Goal: Information Seeking & Learning: Learn about a topic

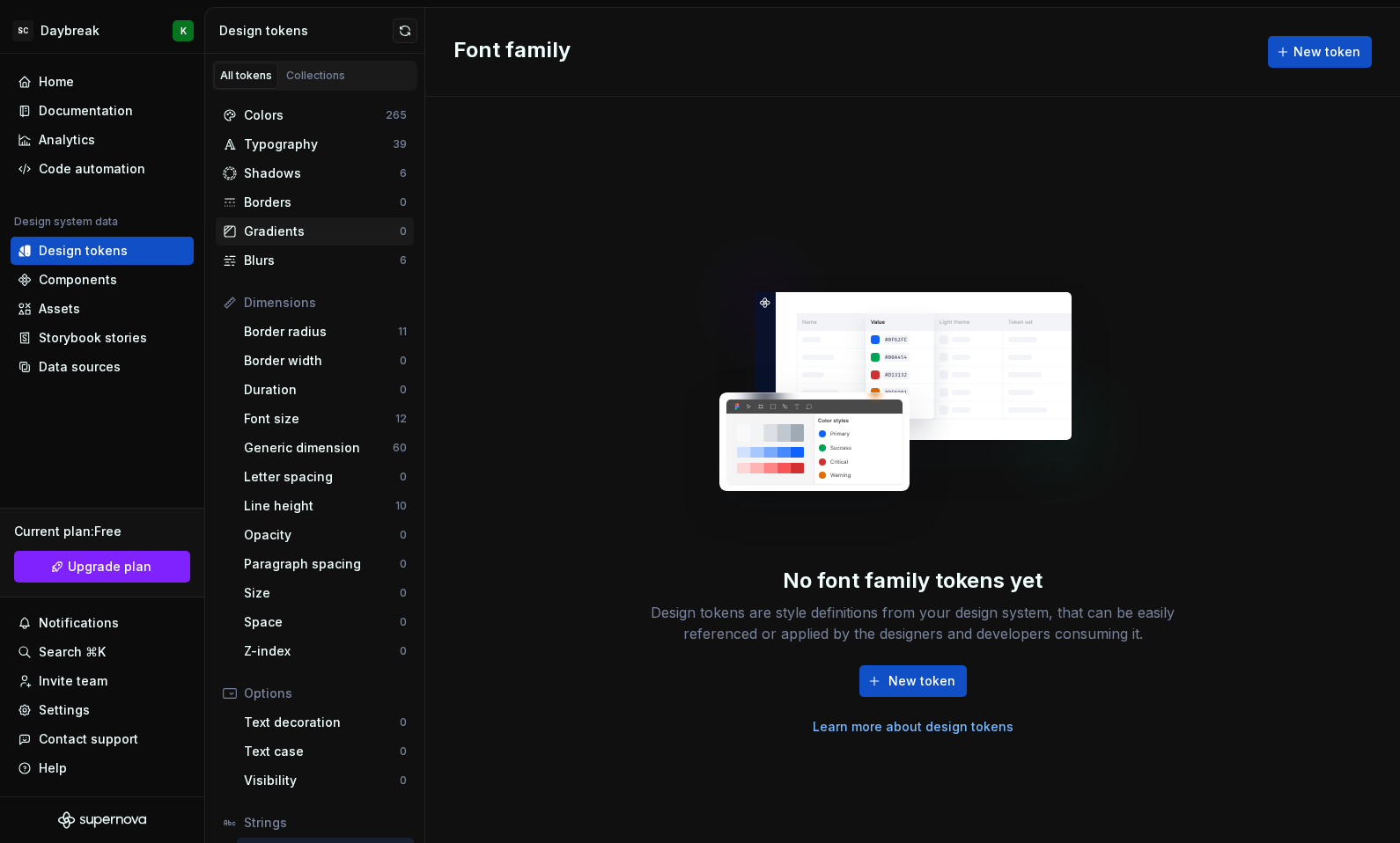
click at [324, 226] on div "Gradients" at bounding box center [321, 232] width 156 height 18
click at [867, 681] on button "New token" at bounding box center [912, 681] width 107 height 32
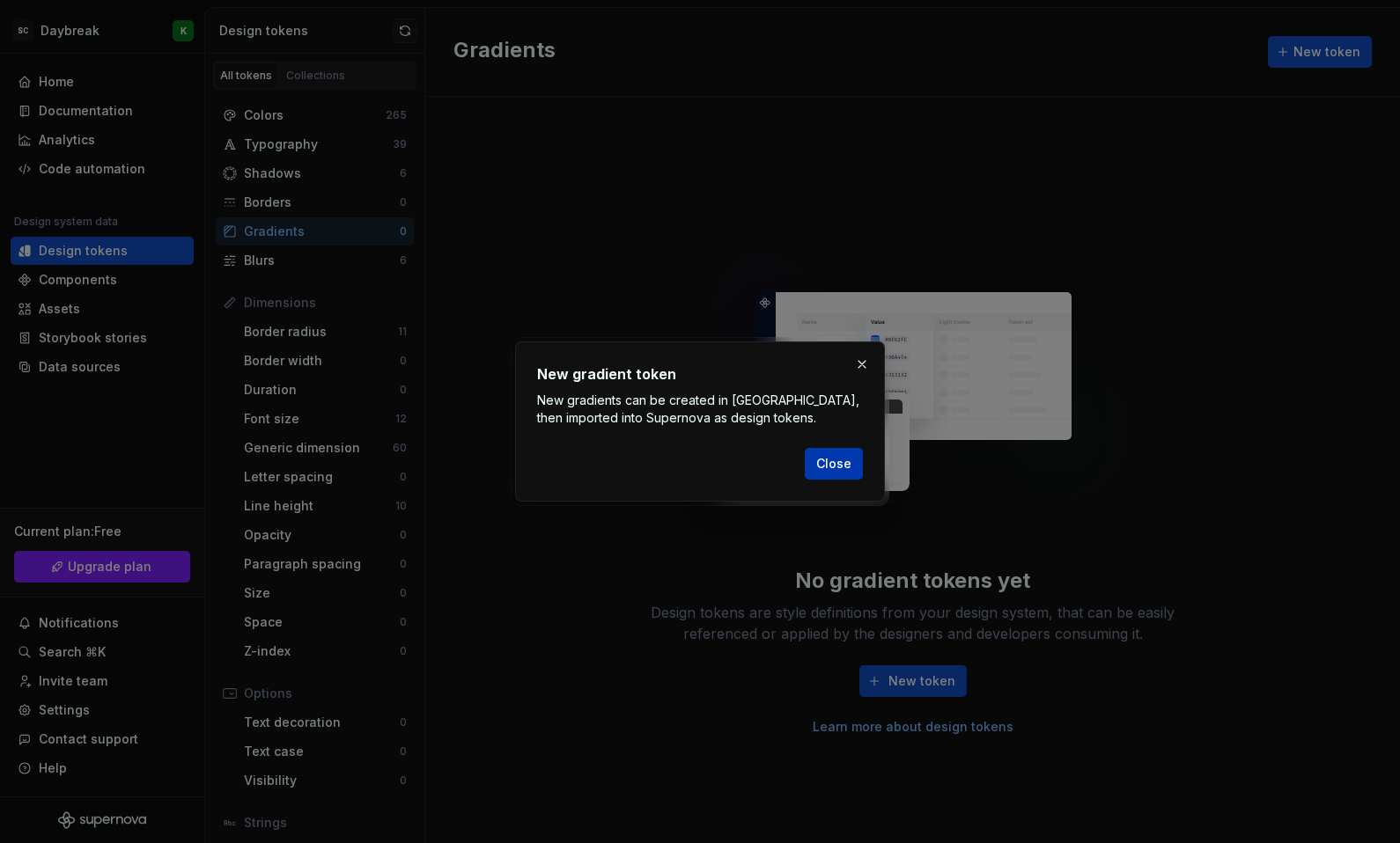
click at [841, 452] on button "Close" at bounding box center [833, 463] width 58 height 32
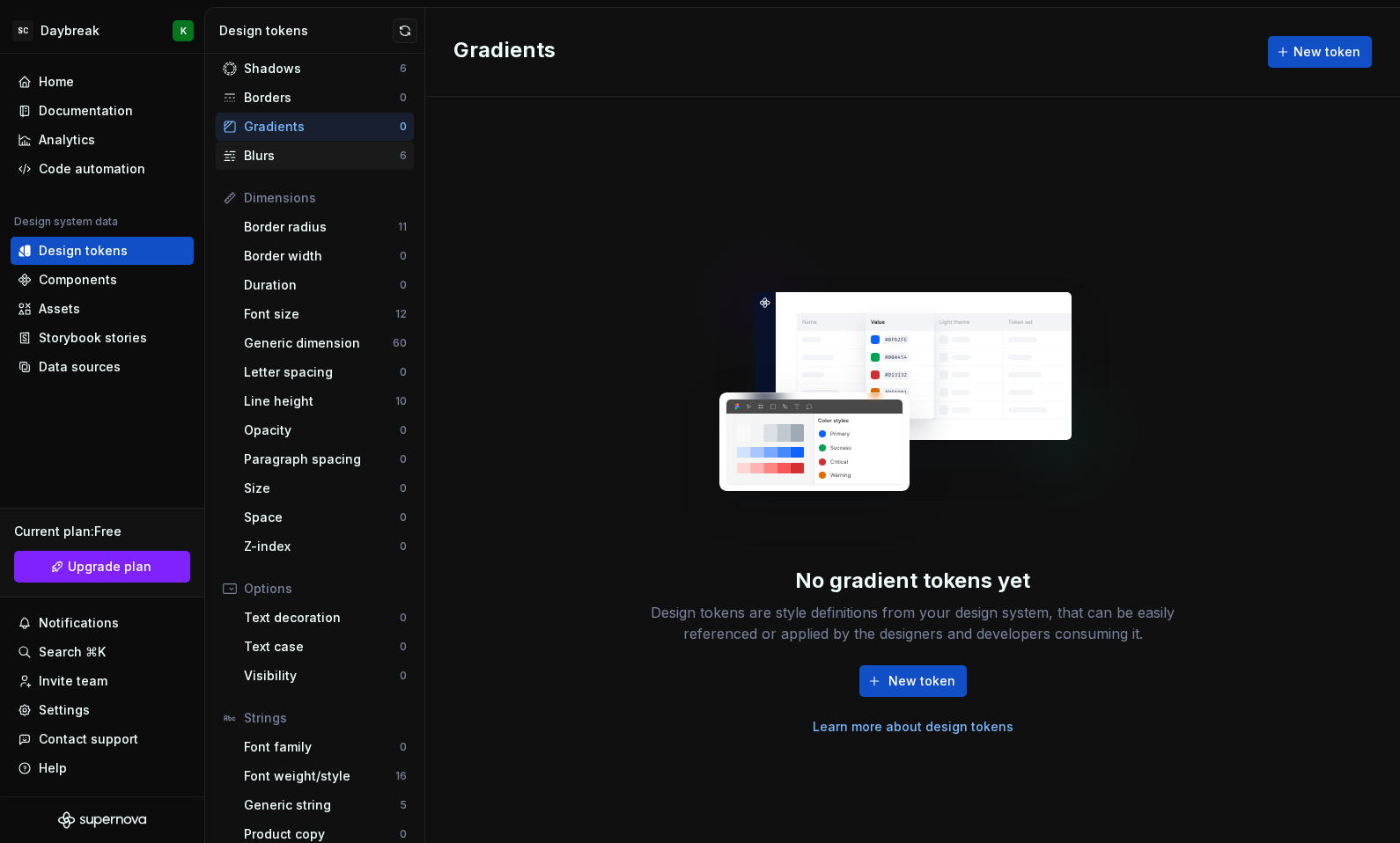
scroll to position [121, 0]
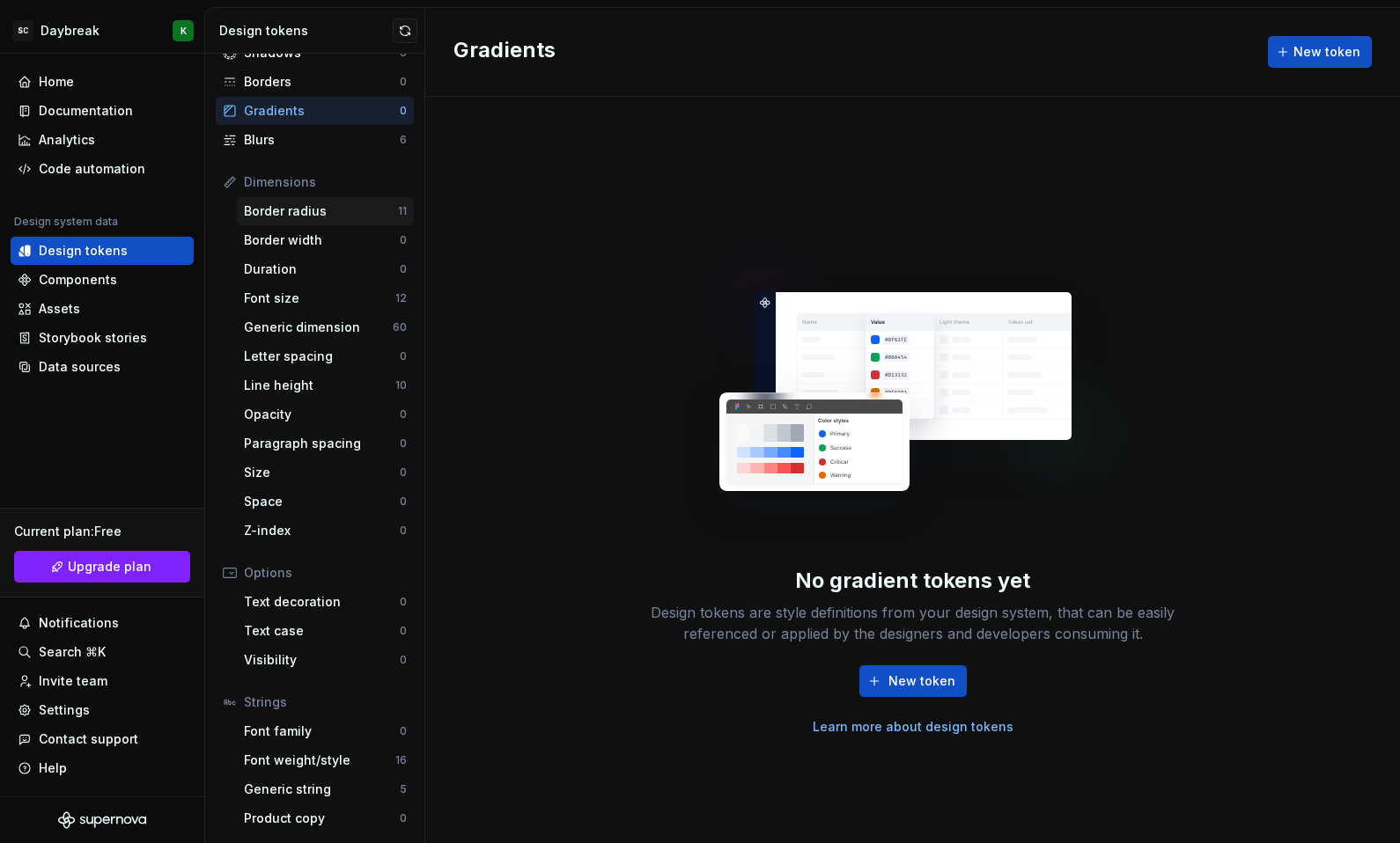
click at [341, 206] on div "Border radius" at bounding box center [320, 212] width 154 height 18
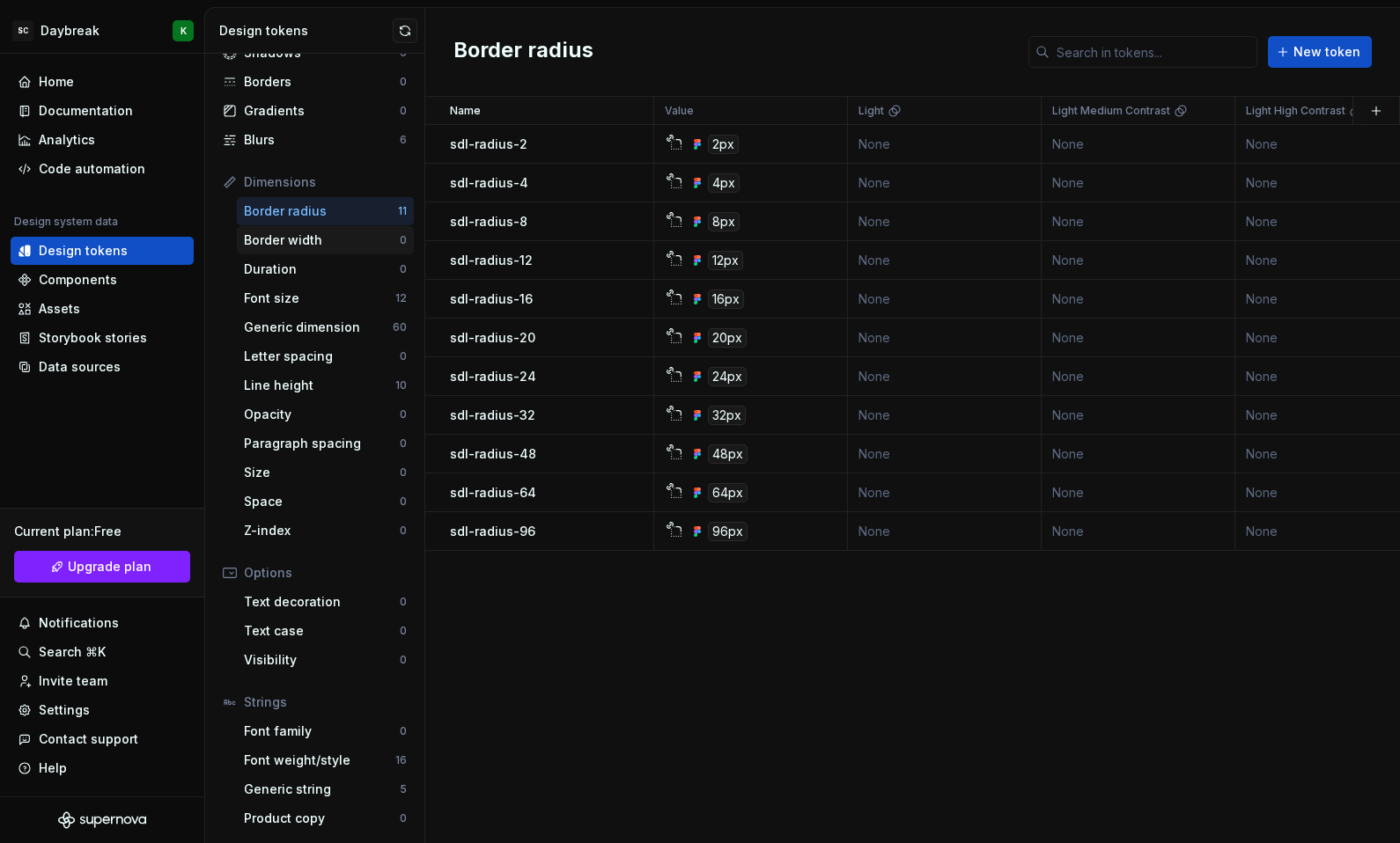
click at [346, 244] on div "Border width" at bounding box center [321, 241] width 156 height 18
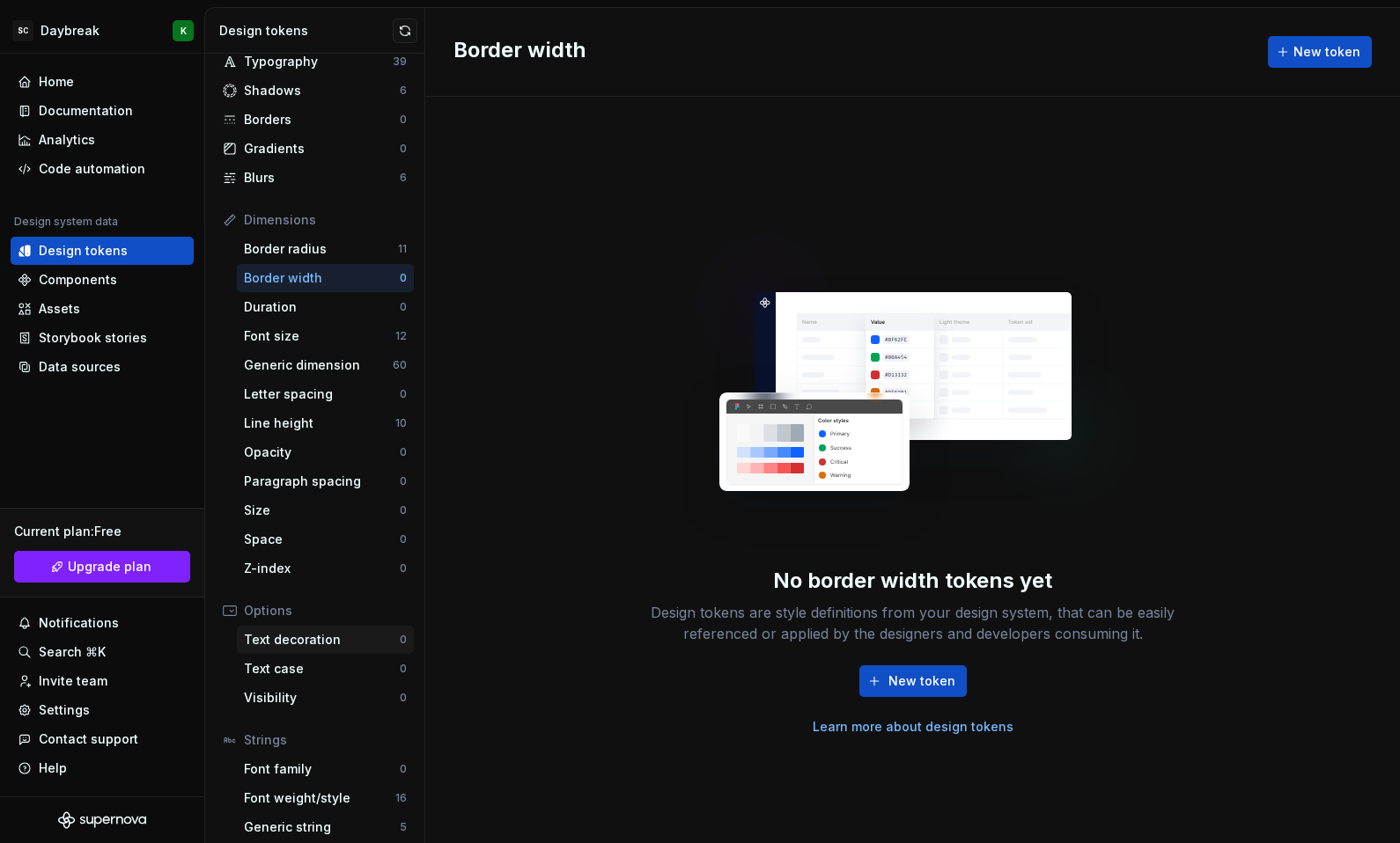
scroll to position [121, 0]
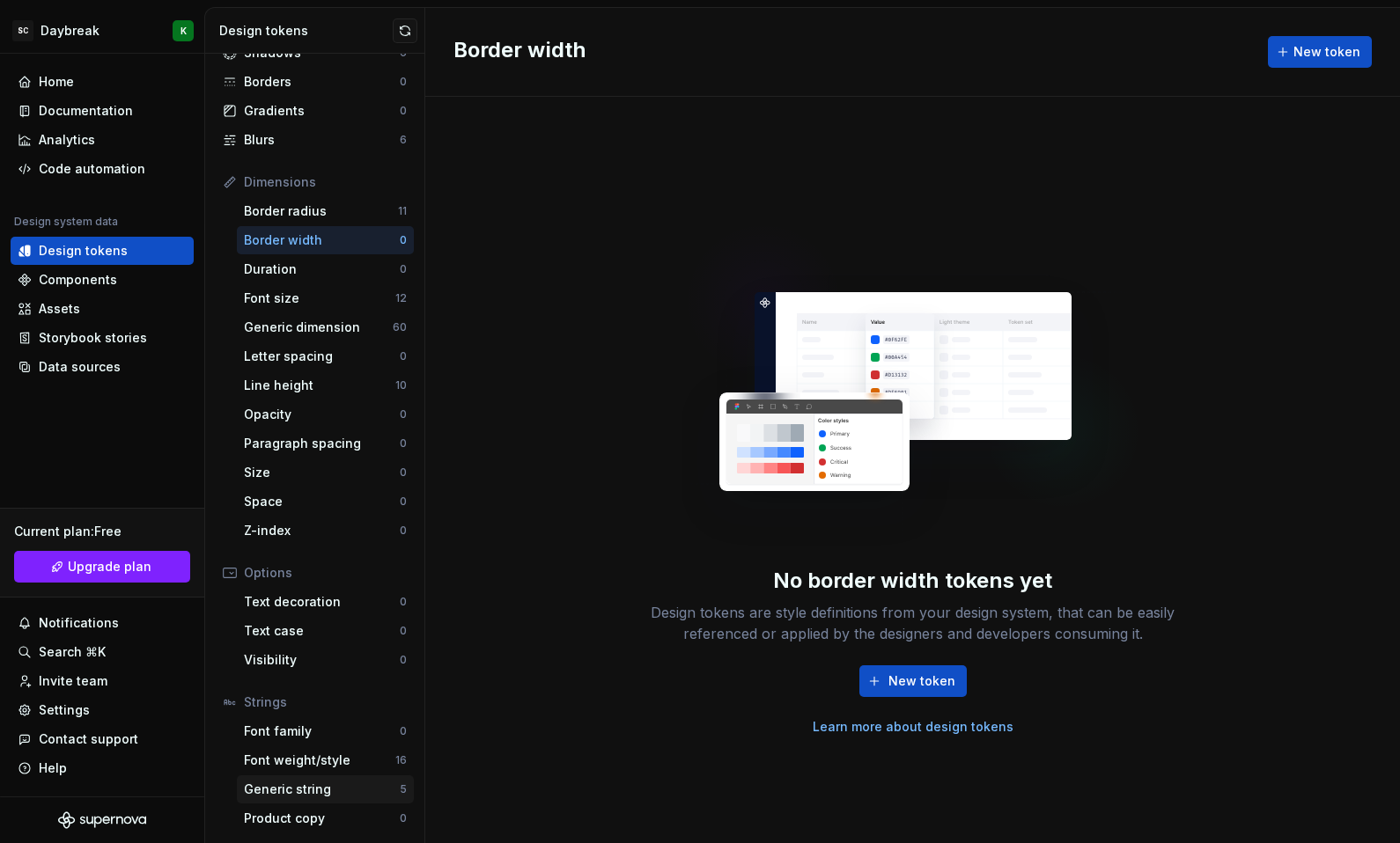
click at [320, 787] on div "Generic string" at bounding box center [321, 790] width 156 height 18
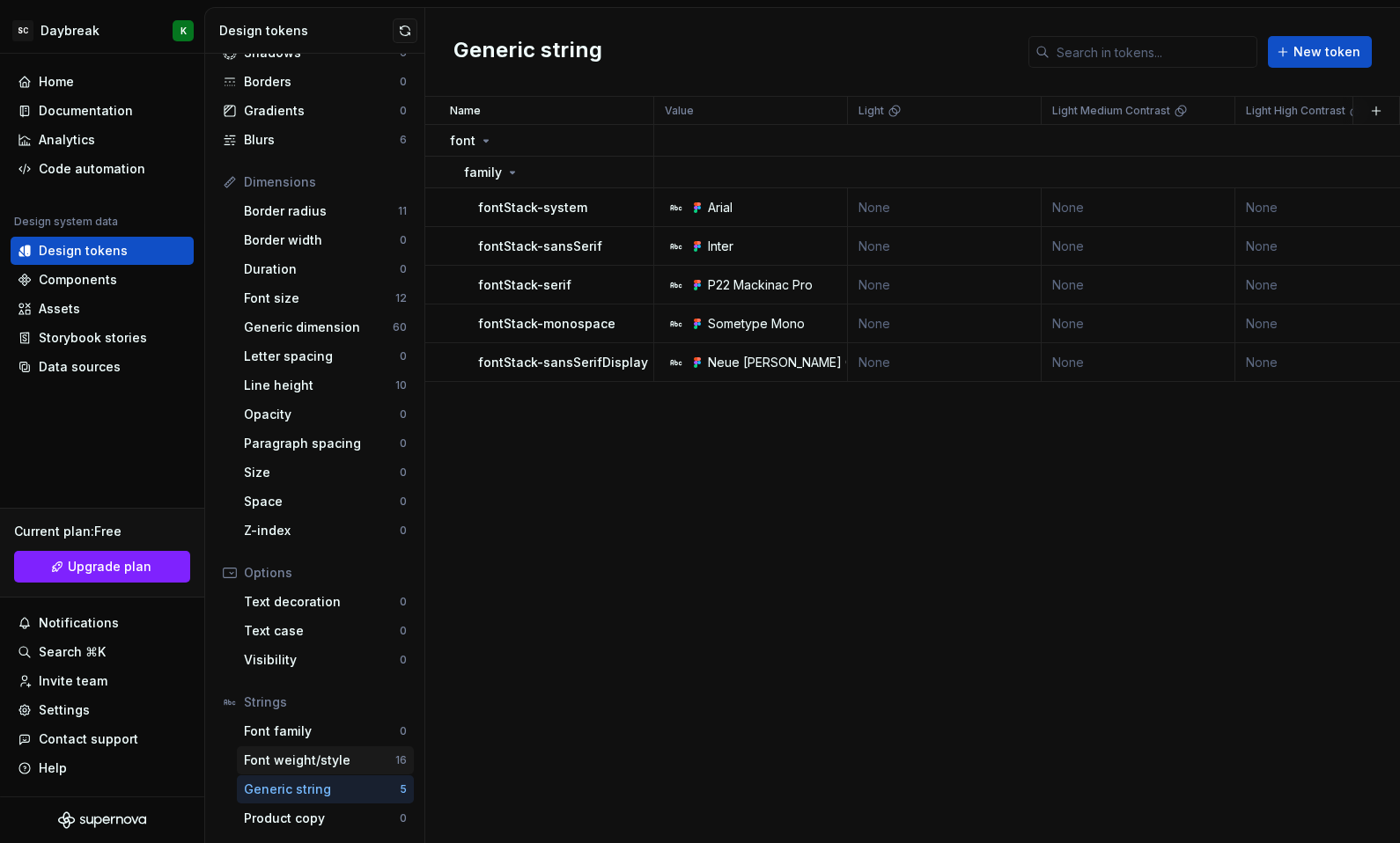
click at [309, 765] on div "Font weight/style" at bounding box center [319, 761] width 151 height 18
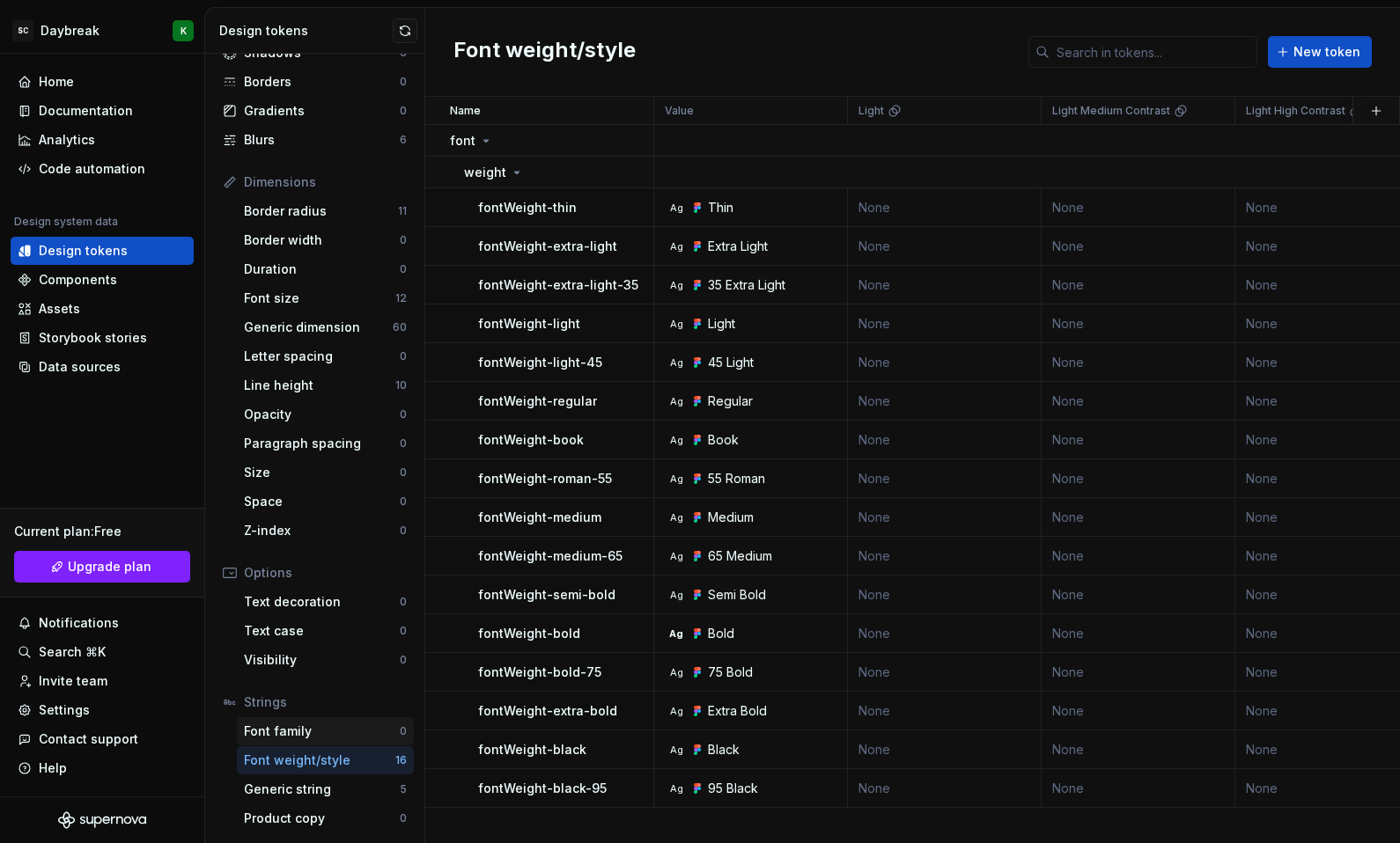
click at [311, 730] on div "Font family" at bounding box center [321, 732] width 156 height 18
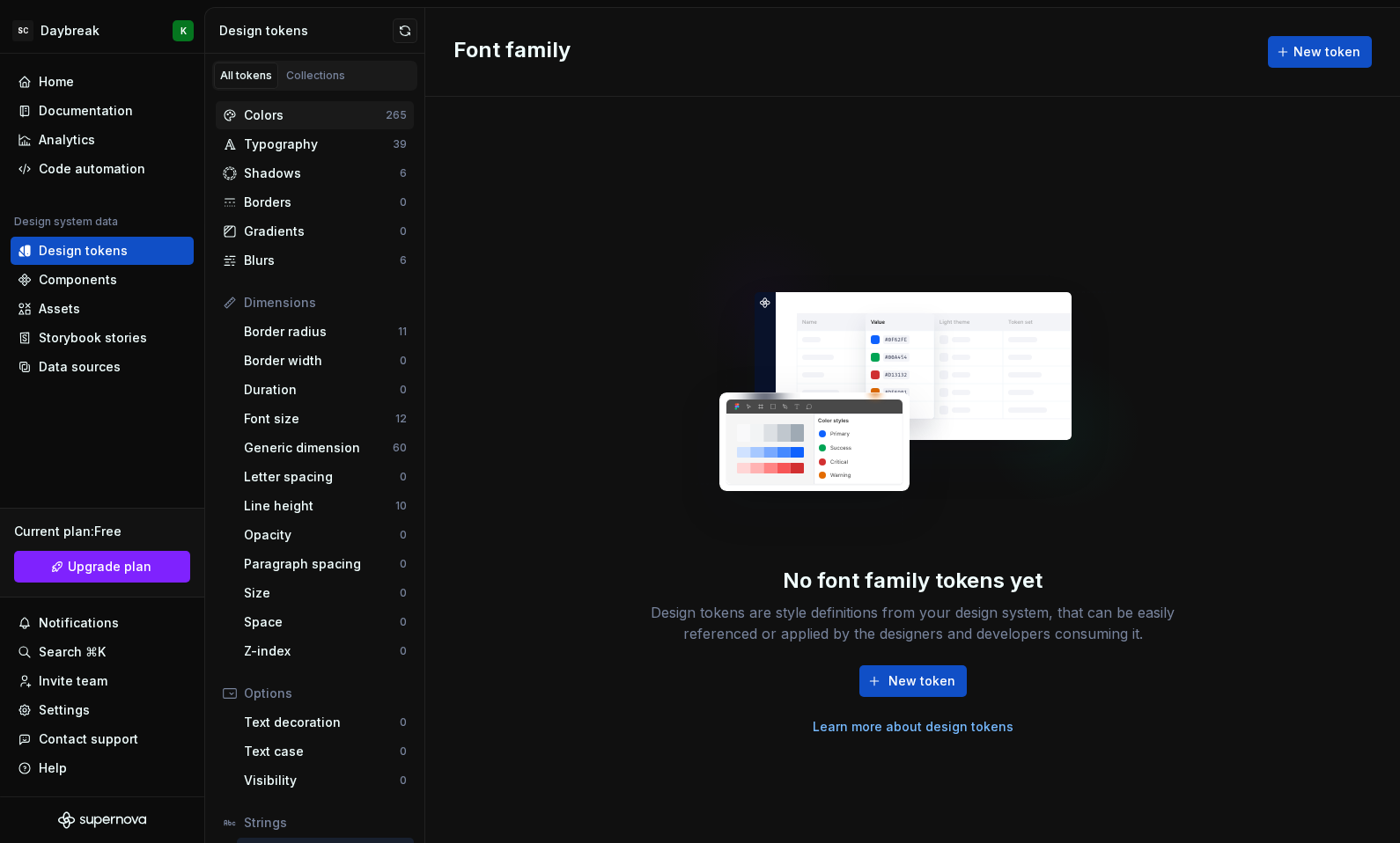
click at [336, 124] on div "Colors" at bounding box center [314, 115] width 142 height 18
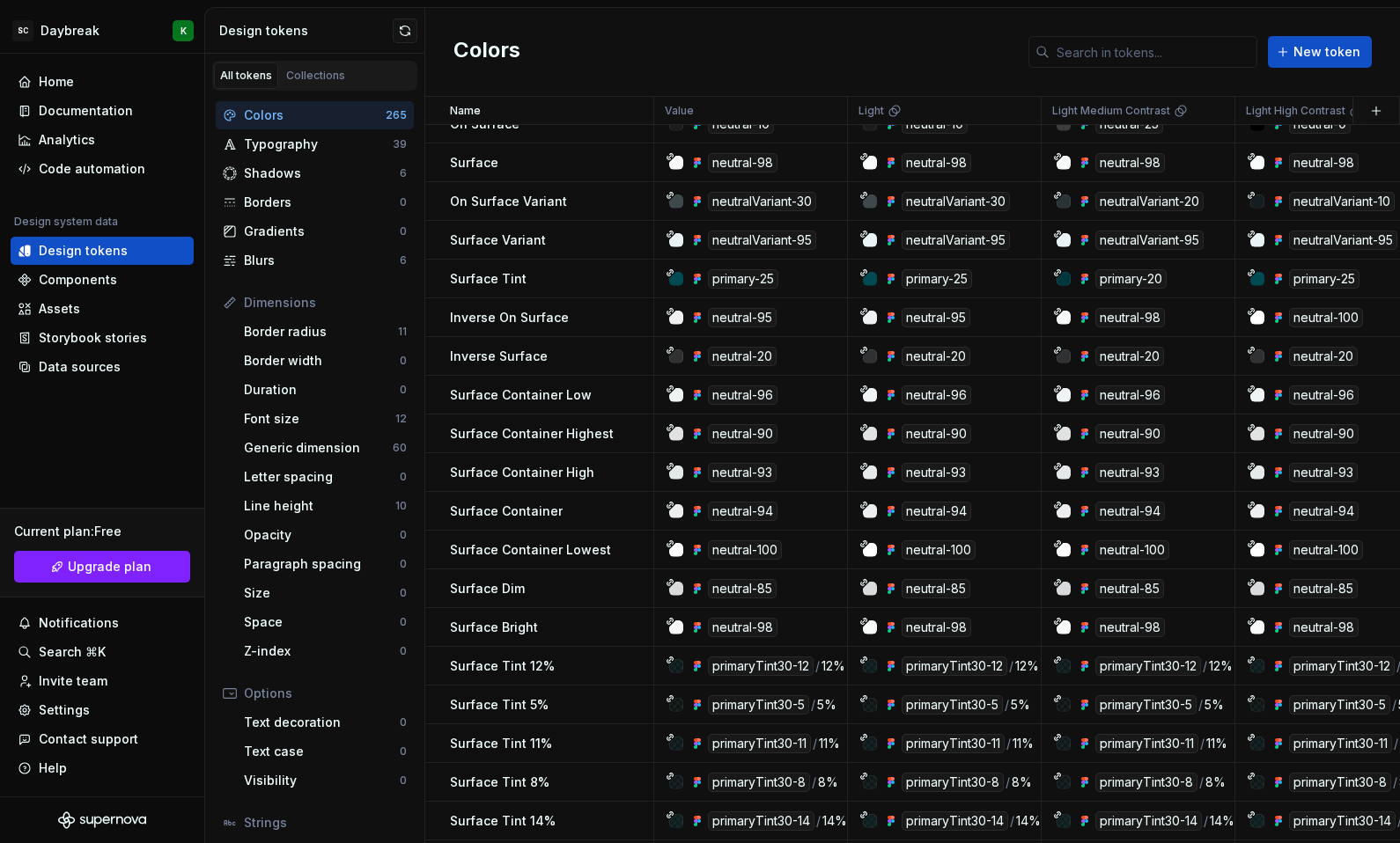
scroll to position [472, 0]
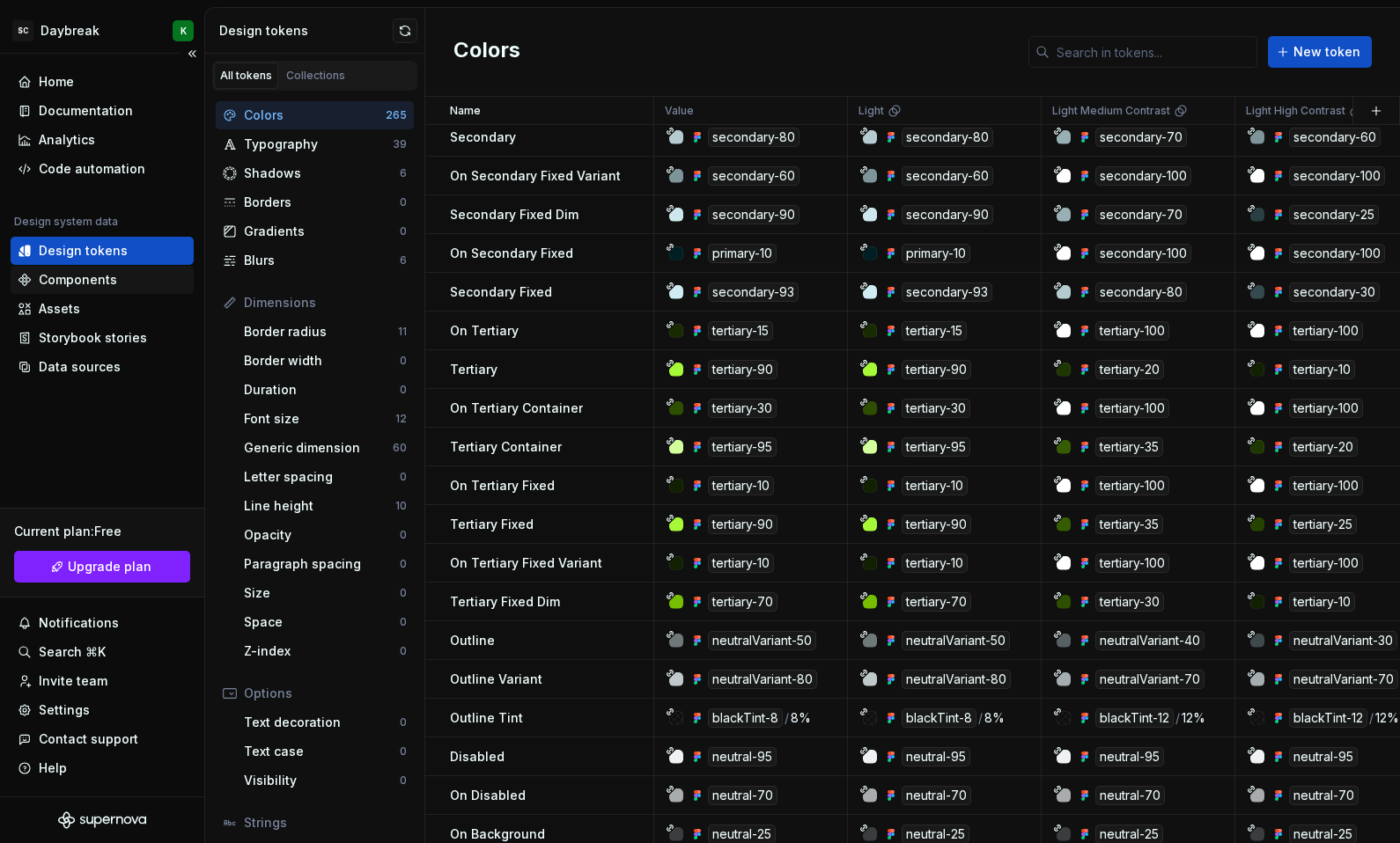
click at [65, 285] on div "Components" at bounding box center [78, 280] width 78 height 18
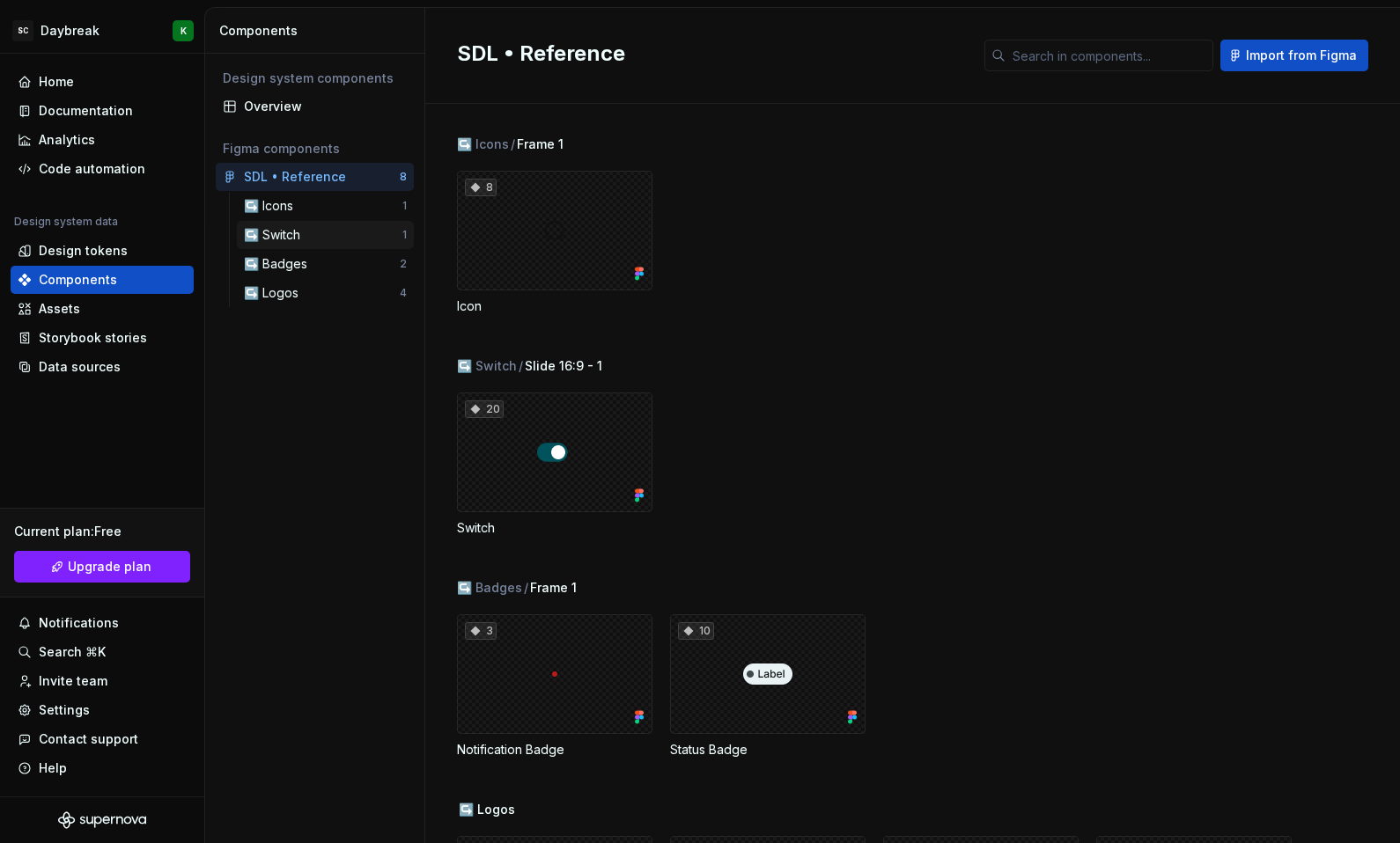
click at [283, 229] on div "↪️ Switch" at bounding box center [275, 235] width 63 height 18
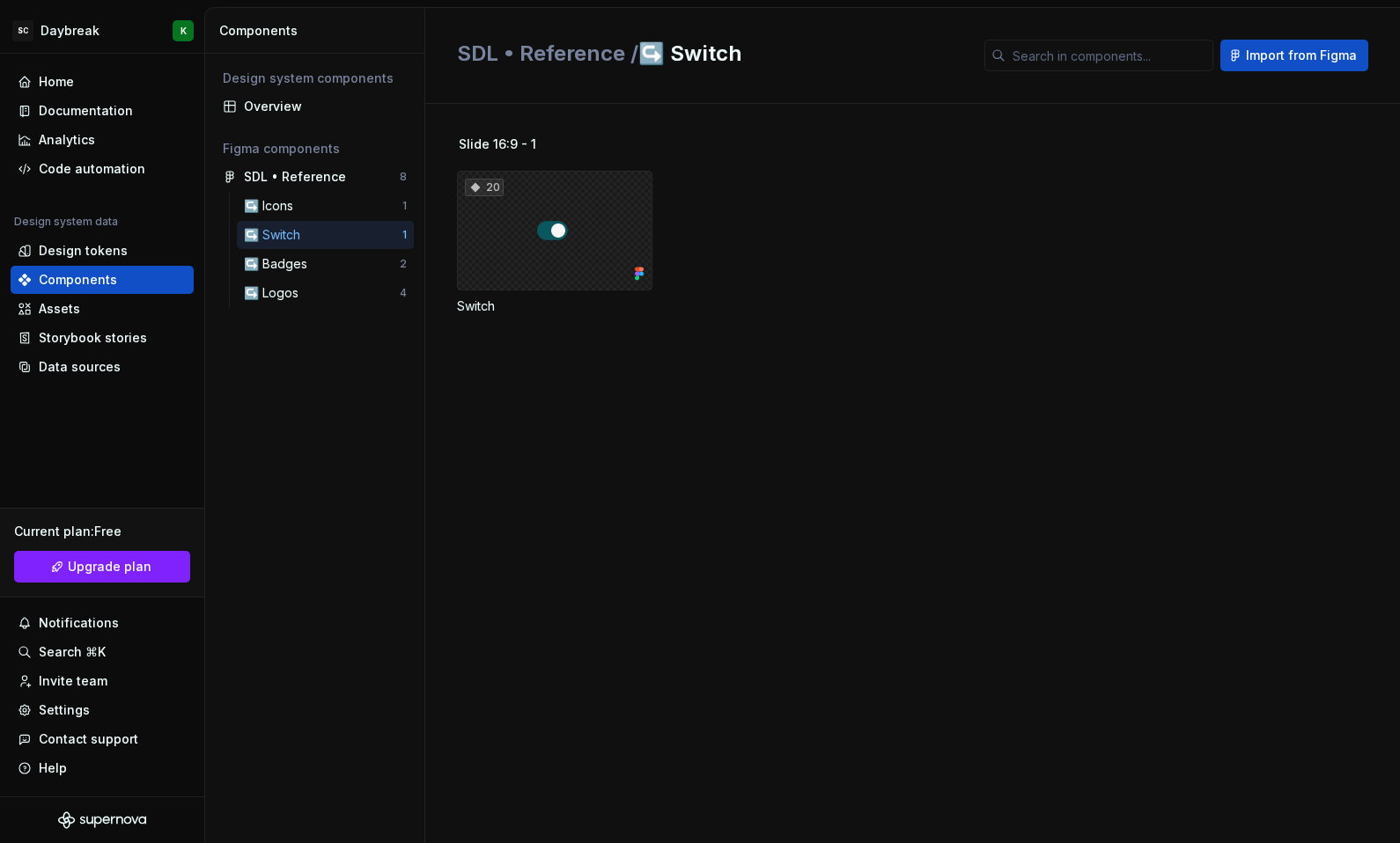
click at [545, 229] on div "20" at bounding box center [554, 230] width 196 height 120
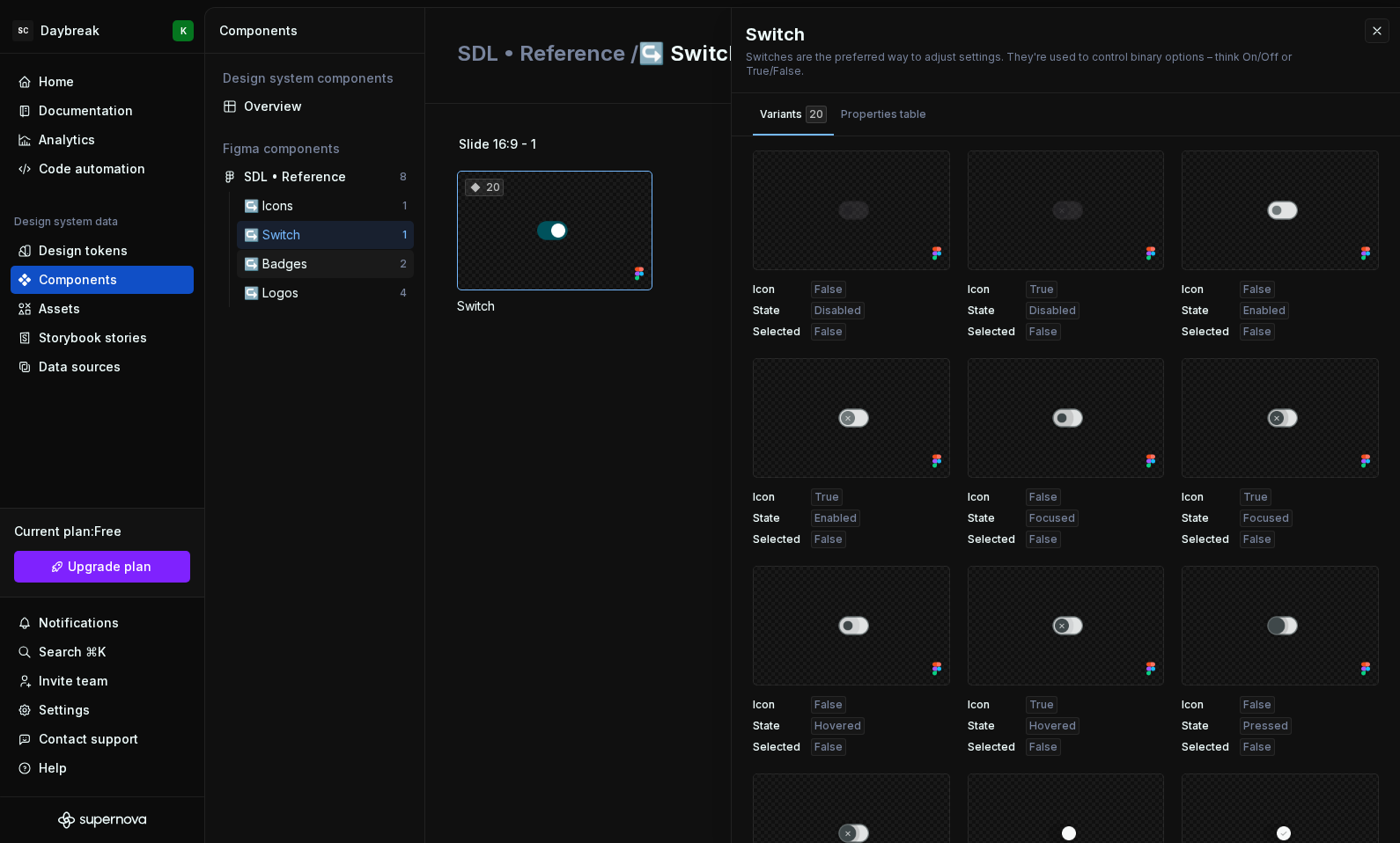
click at [318, 273] on div "↪️ Badges 2" at bounding box center [325, 263] width 177 height 28
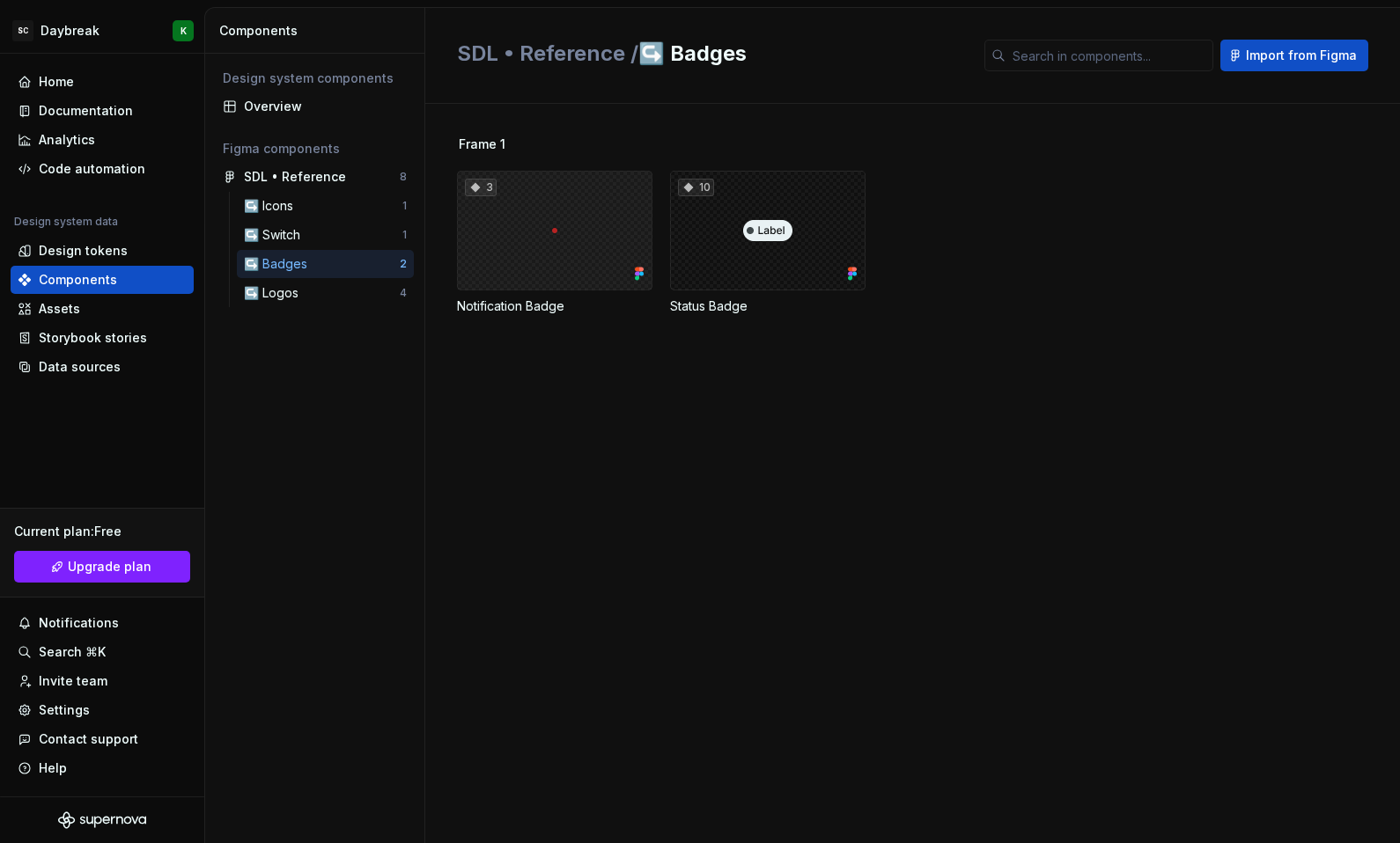
click at [546, 221] on div "3" at bounding box center [554, 230] width 196 height 120
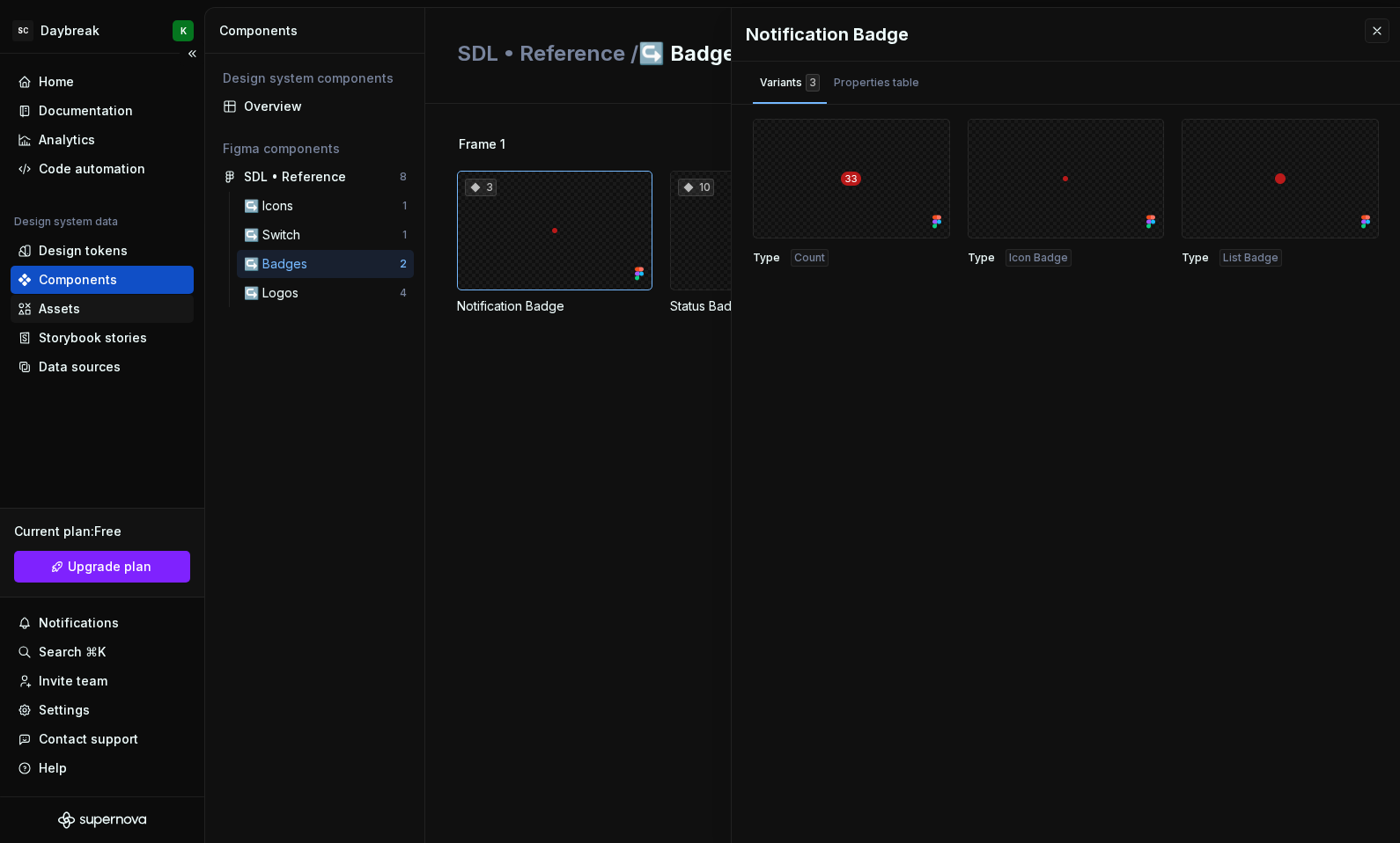
click at [111, 308] on div "Assets" at bounding box center [102, 309] width 169 height 18
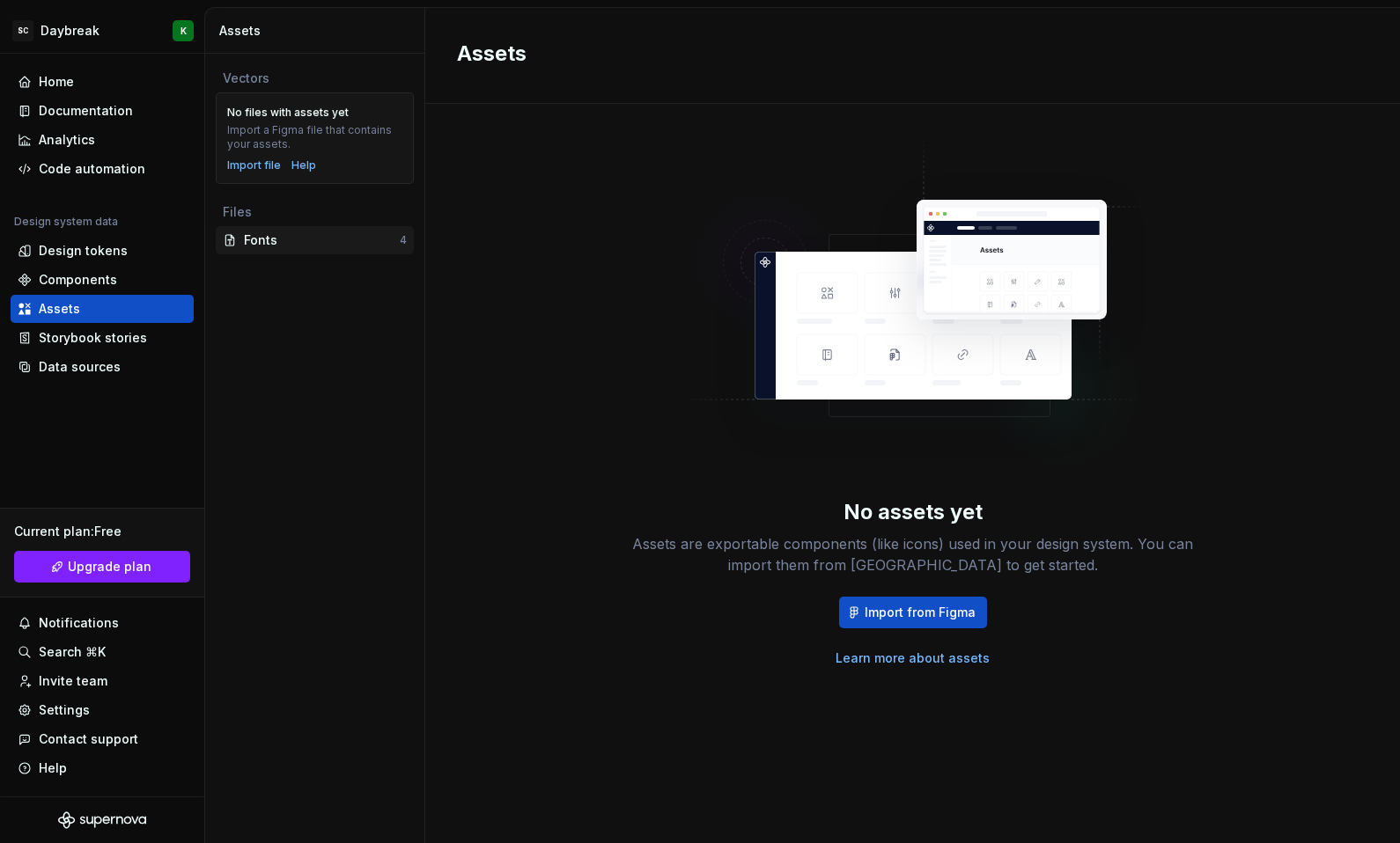
click at [279, 251] on div "Fonts 4" at bounding box center [315, 240] width 198 height 28
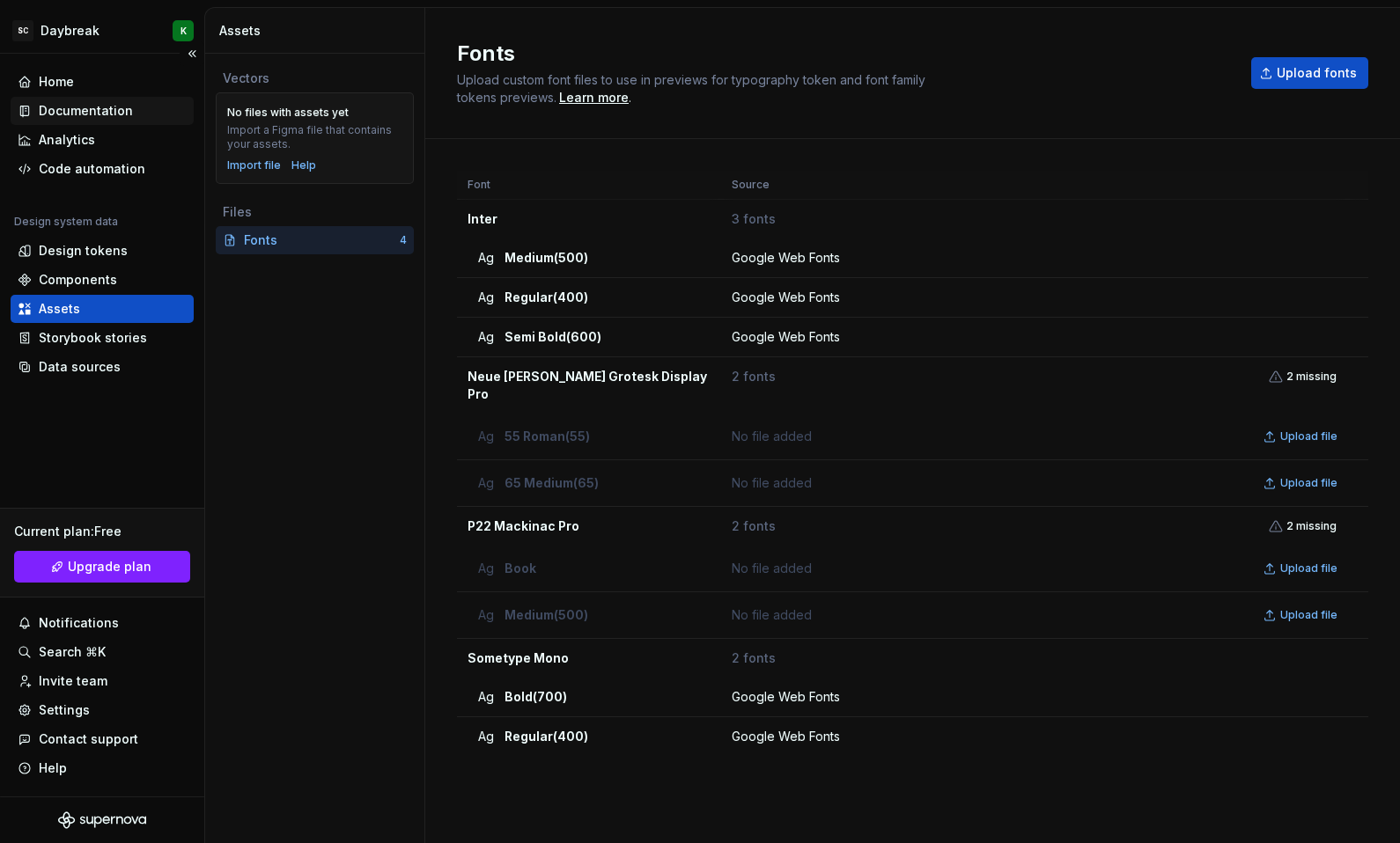
click at [41, 105] on div "Documentation" at bounding box center [86, 111] width 94 height 18
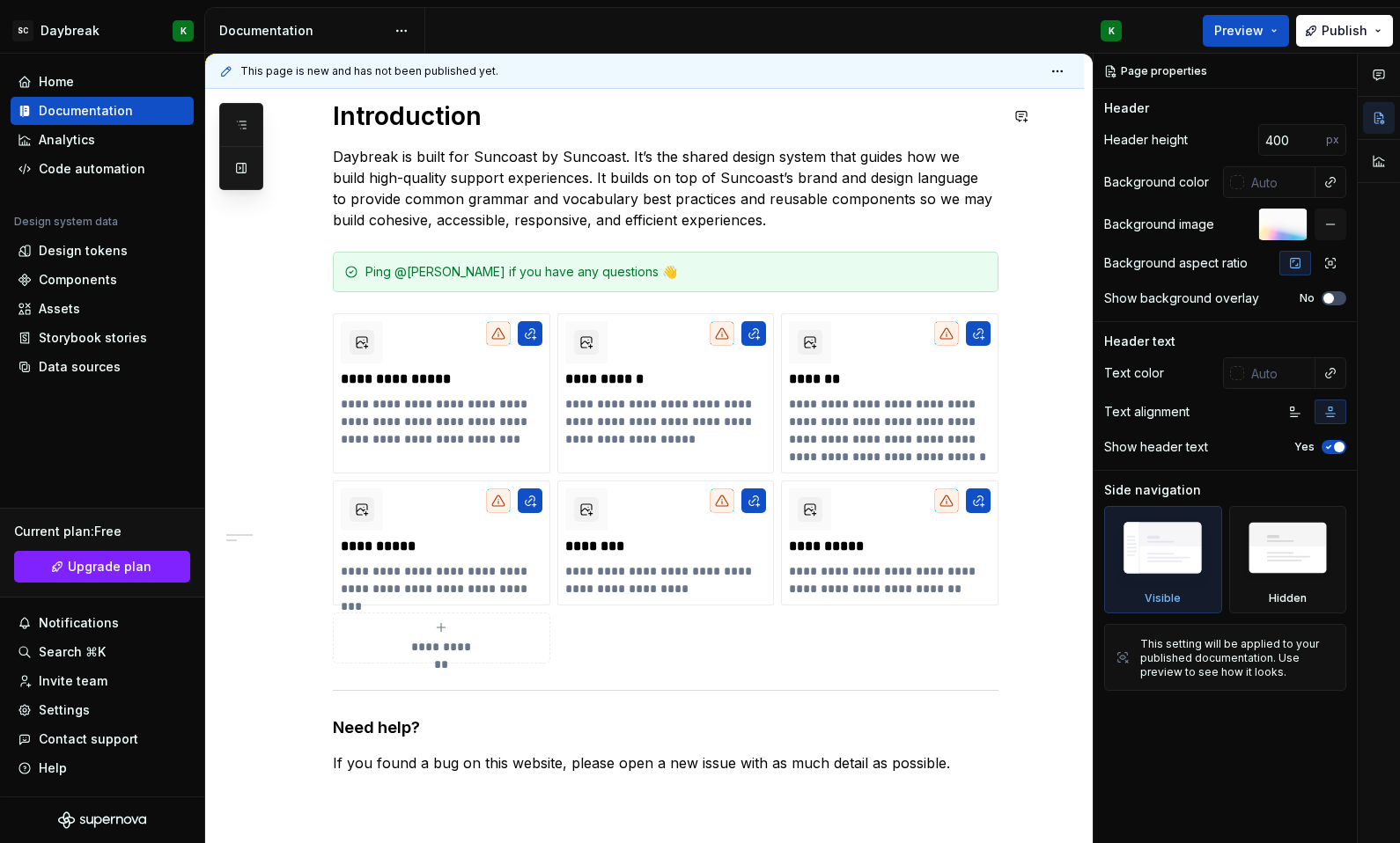
scroll to position [426, 0]
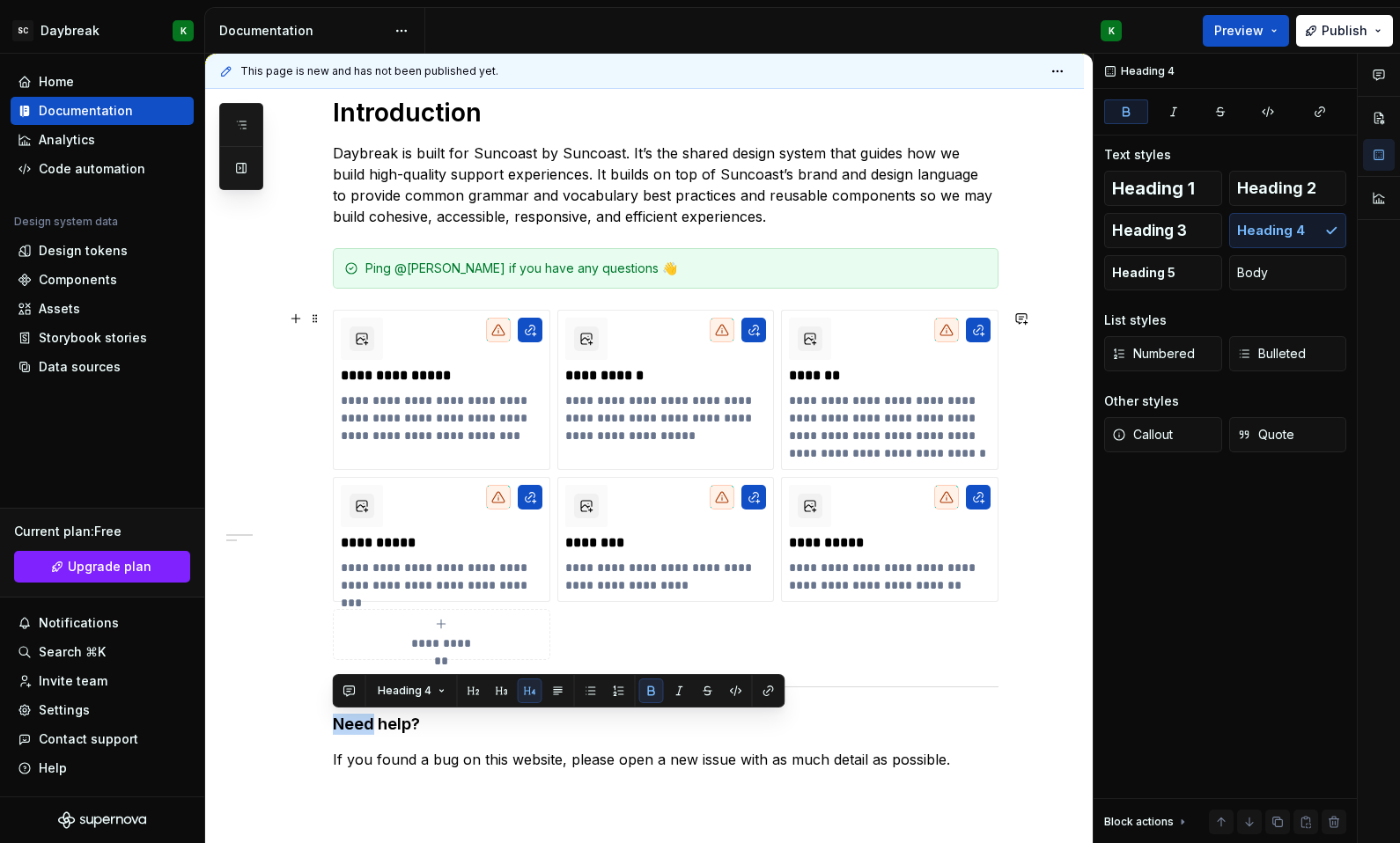
click at [316, 614] on div "**********" at bounding box center [645, 550] width 879 height 990
type textarea "*"
